Goal: Communication & Community: Answer question/provide support

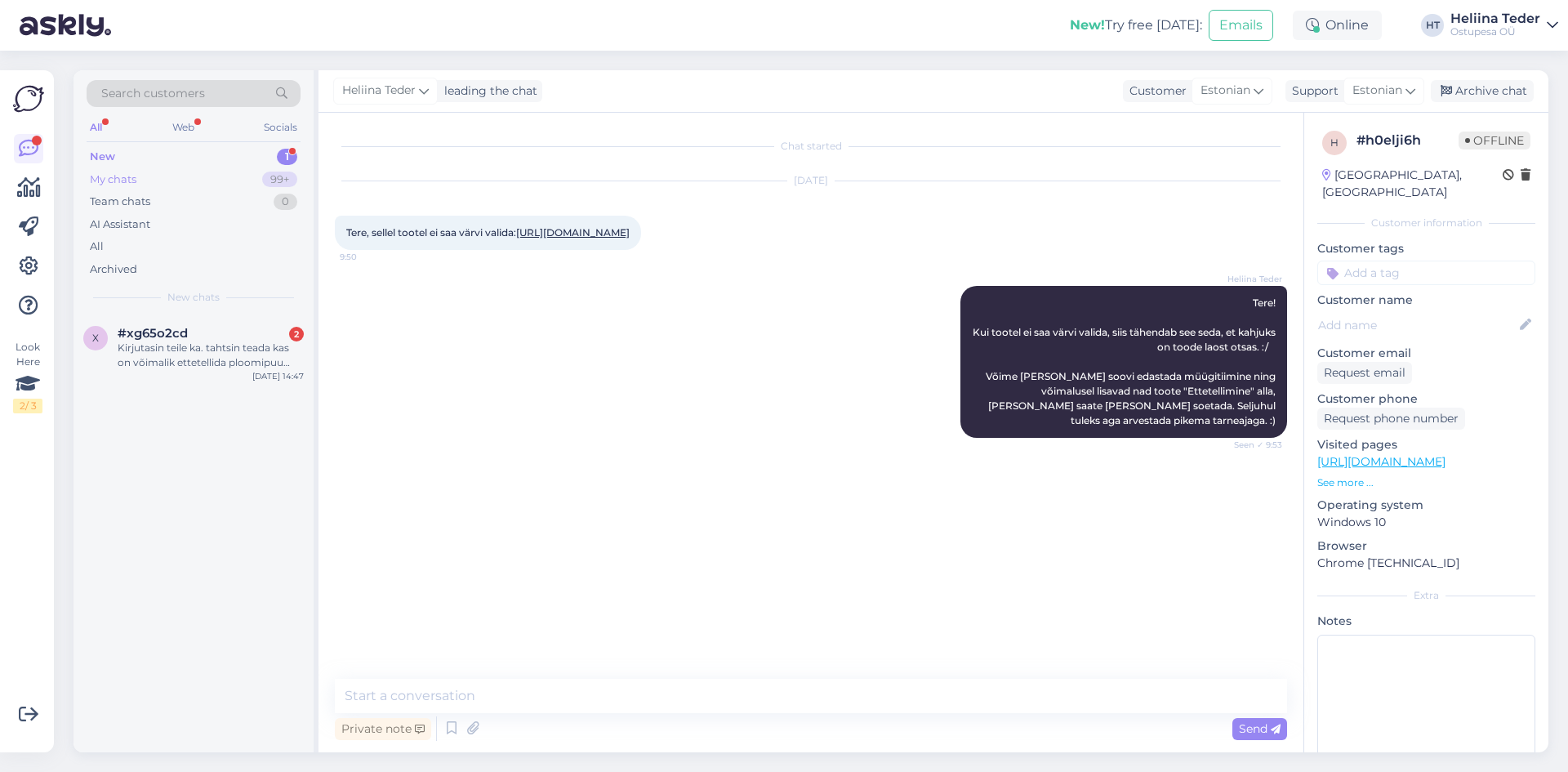
click at [169, 179] on div "My chats 99+" at bounding box center [193, 180] width 214 height 23
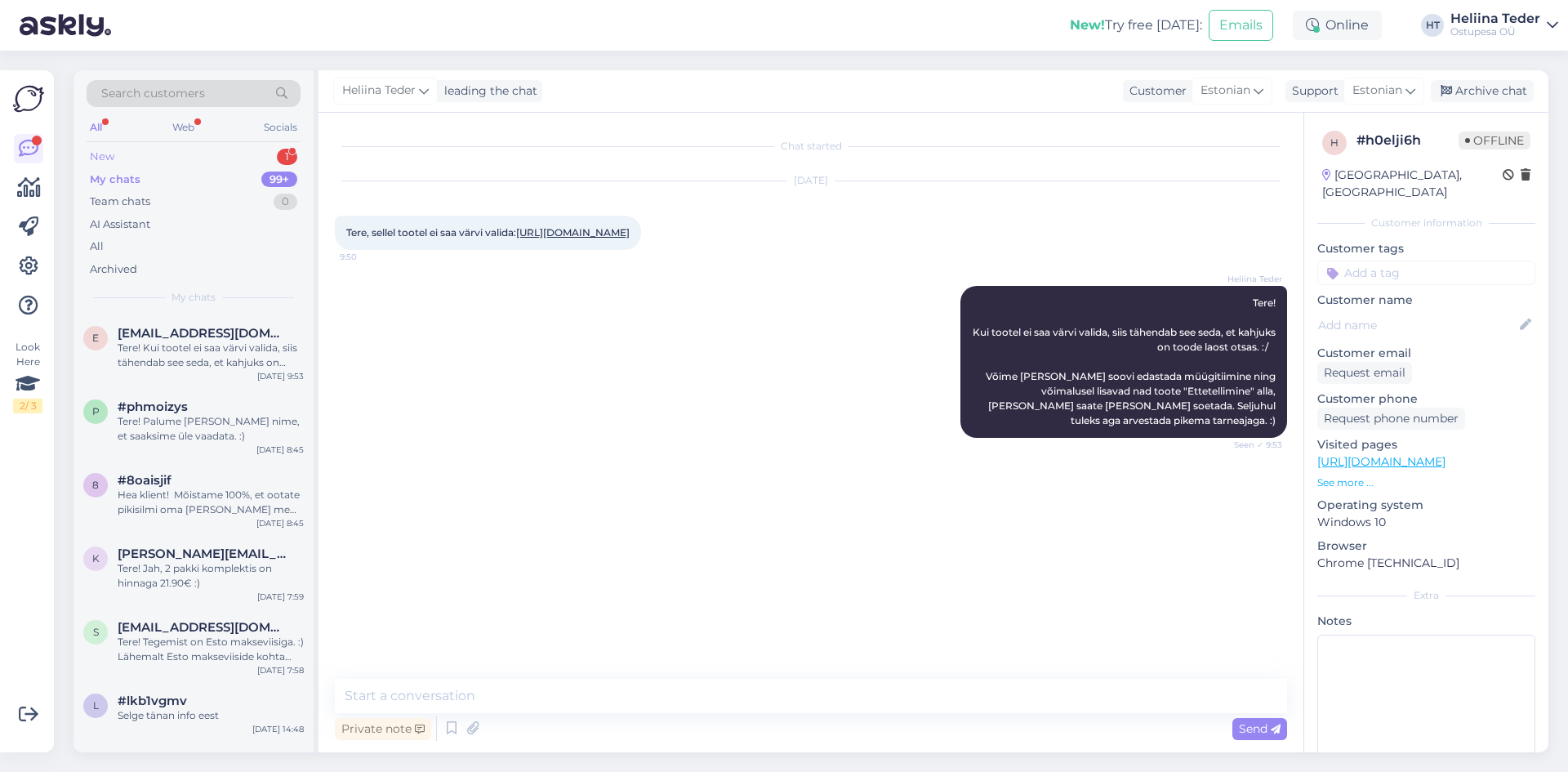
click at [166, 160] on div "New 1" at bounding box center [193, 156] width 214 height 23
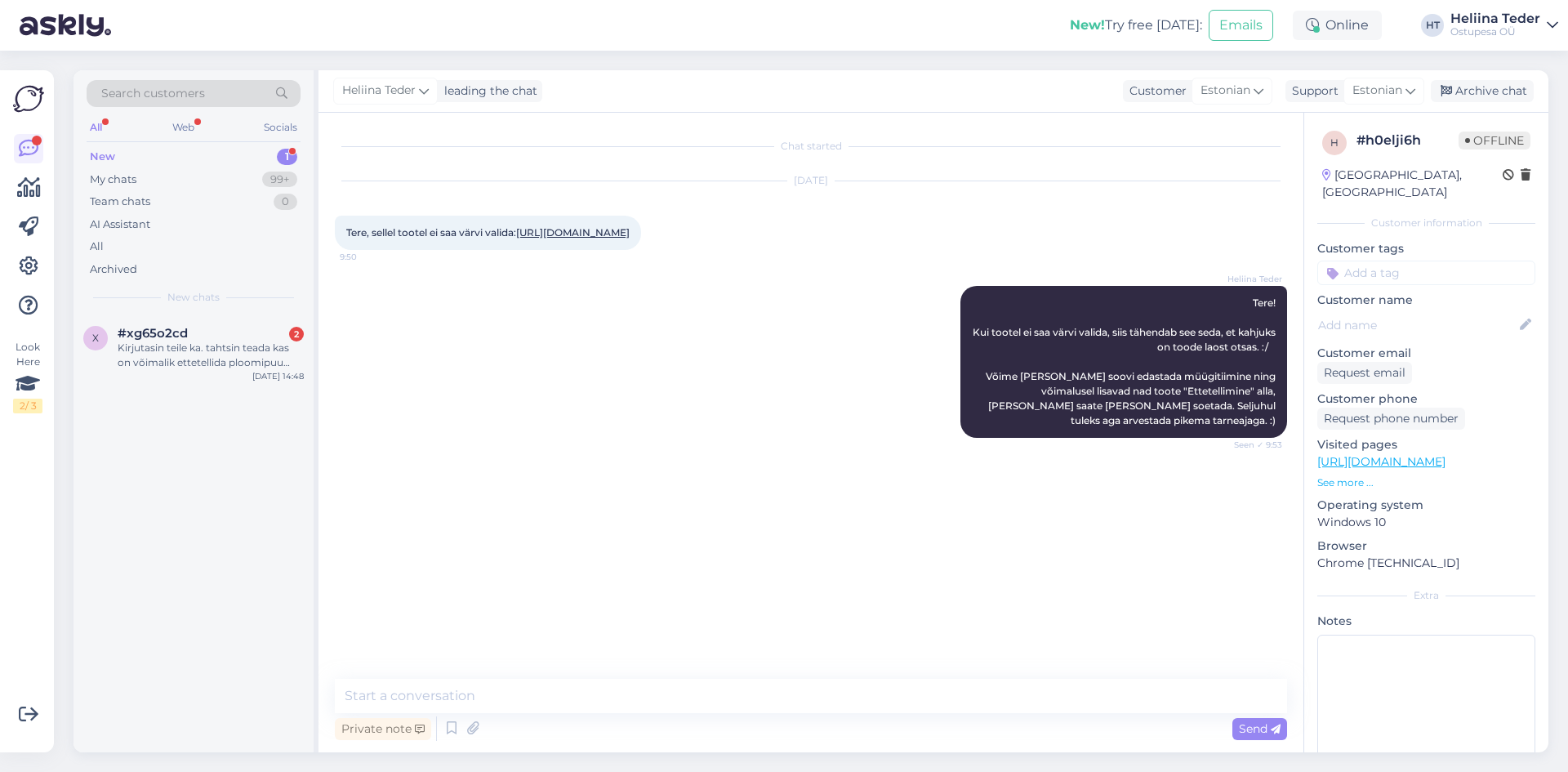
click at [229, 358] on div "Kirjutasin teile ka. tahtsin teada kas on võimalik ettetellida ploomipuu Opal." at bounding box center [211, 355] width 186 height 29
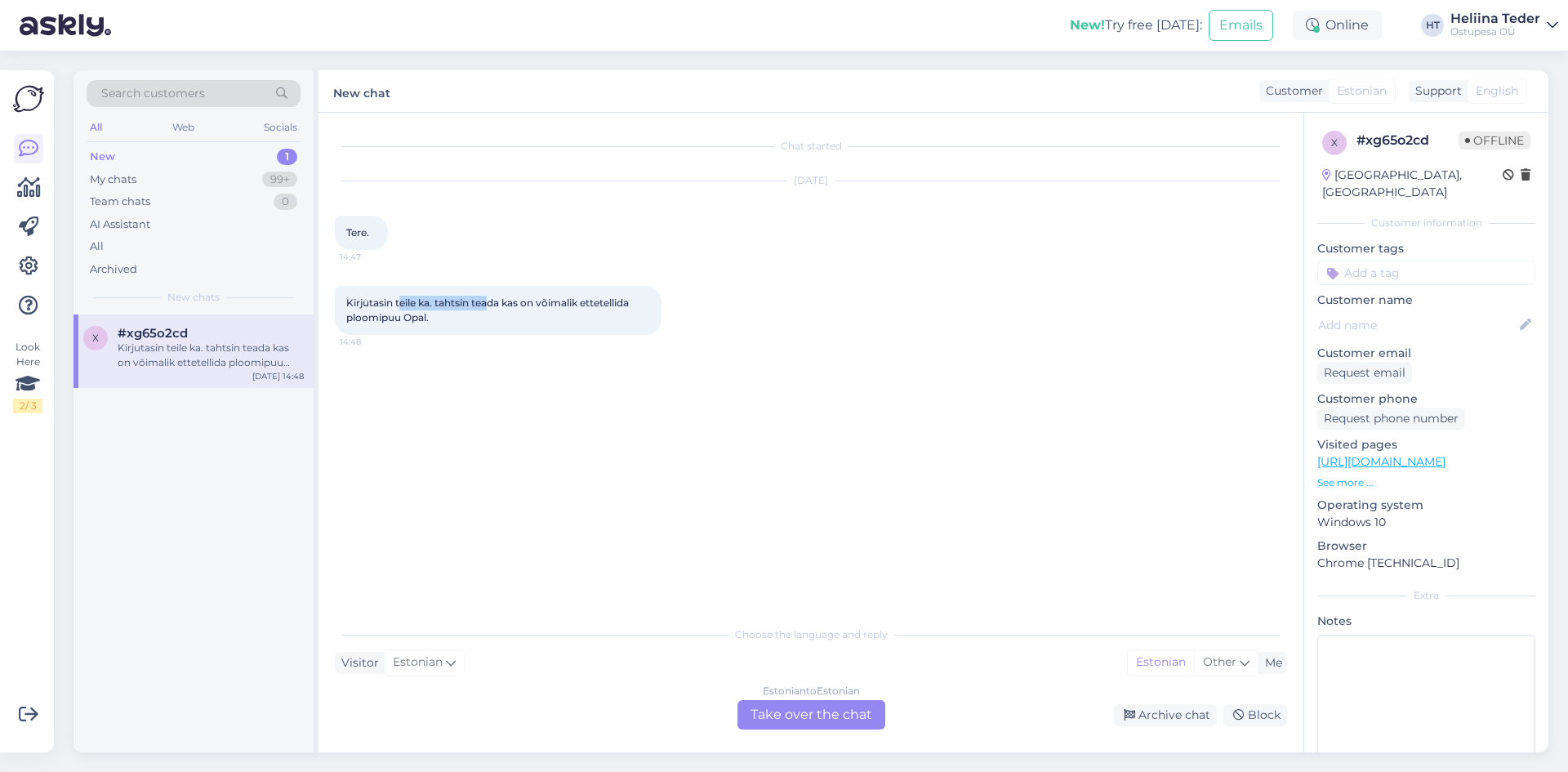
drag, startPoint x: 402, startPoint y: 304, endPoint x: 498, endPoint y: 308, distance: 96.1
click at [498, 308] on span "Kirjutasin teile ka. tahtsin teada kas on võimalik ettetellida ploomipuu Opal." at bounding box center [489, 310] width 285 height 27
click at [779, 707] on div "Estonian to Estonian Take over the chat" at bounding box center [811, 714] width 148 height 29
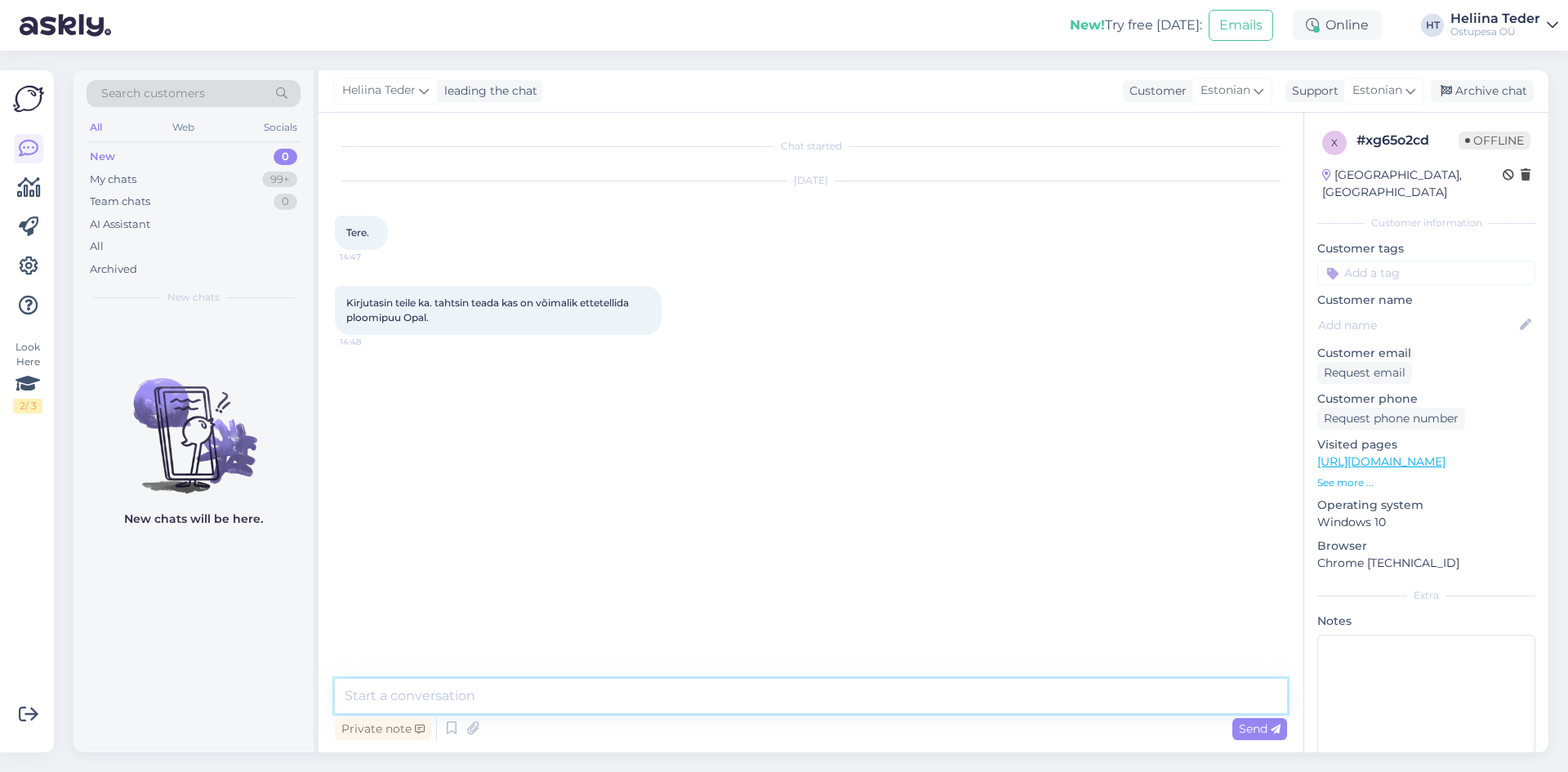
click at [576, 692] on textarea at bounding box center [810, 696] width 952 height 34
click at [456, 685] on textarea at bounding box center [810, 696] width 952 height 34
type textarea "Tere! [PERSON_NAME] e-mailile. :)"
